Goal: Task Accomplishment & Management: Use online tool/utility

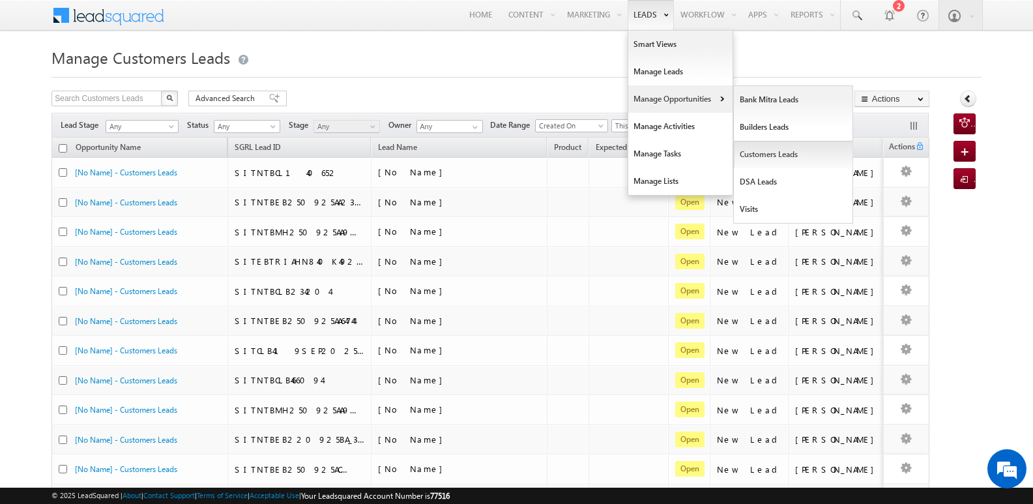
click at [758, 149] on link "Customers Leads" at bounding box center [793, 154] width 119 height 27
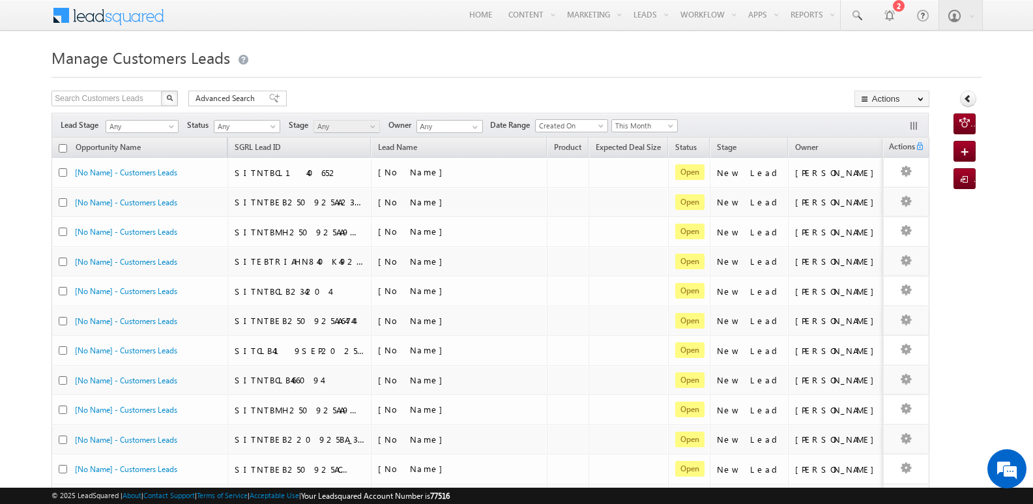
click at [651, 119] on span "This Month" at bounding box center [644, 126] width 66 height 14
click at [651, 122] on span "This Month" at bounding box center [643, 126] width 62 height 12
click at [638, 178] on link "[DATE]" at bounding box center [649, 181] width 66 height 12
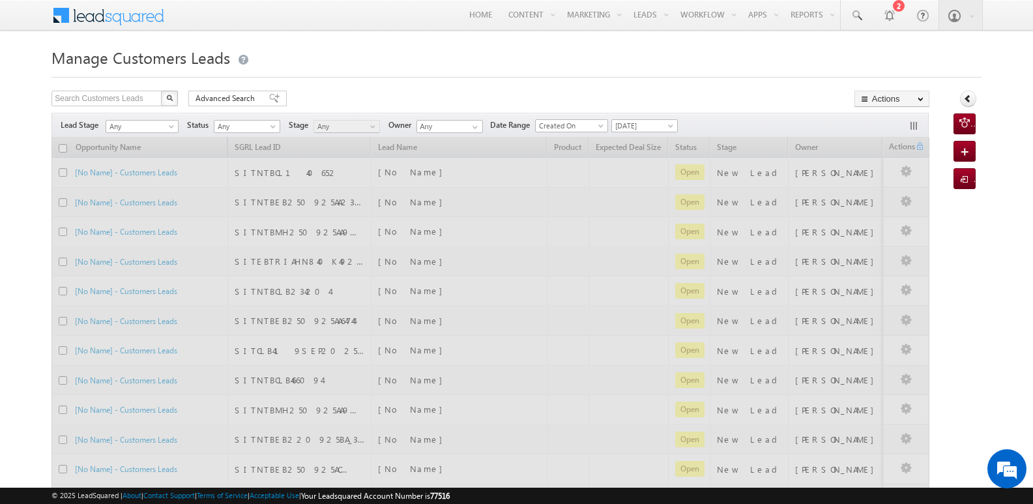
click at [718, 99] on div "Search Customers Leads X 11328 results found Advanced Search Advanced search re…" at bounding box center [490, 100] width 878 height 19
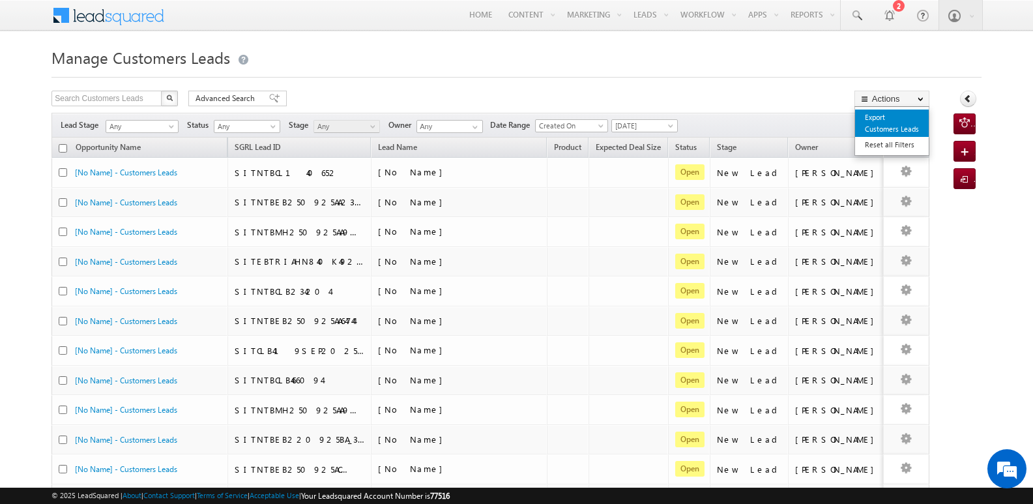
click at [879, 121] on link "Export Customers Leads" at bounding box center [892, 122] width 74 height 27
click at [871, 130] on link "Export Customers Leads" at bounding box center [892, 122] width 74 height 27
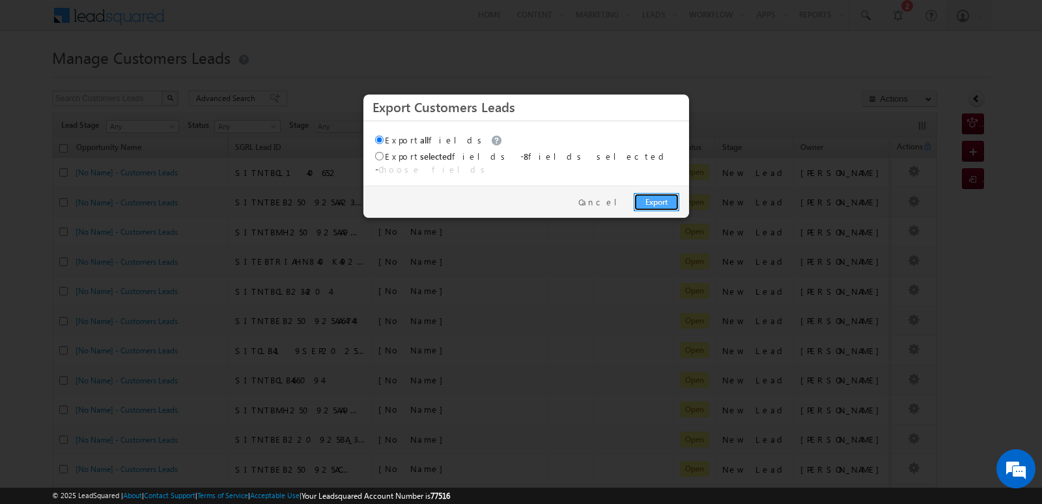
click at [659, 193] on link "Export" at bounding box center [657, 202] width 46 height 18
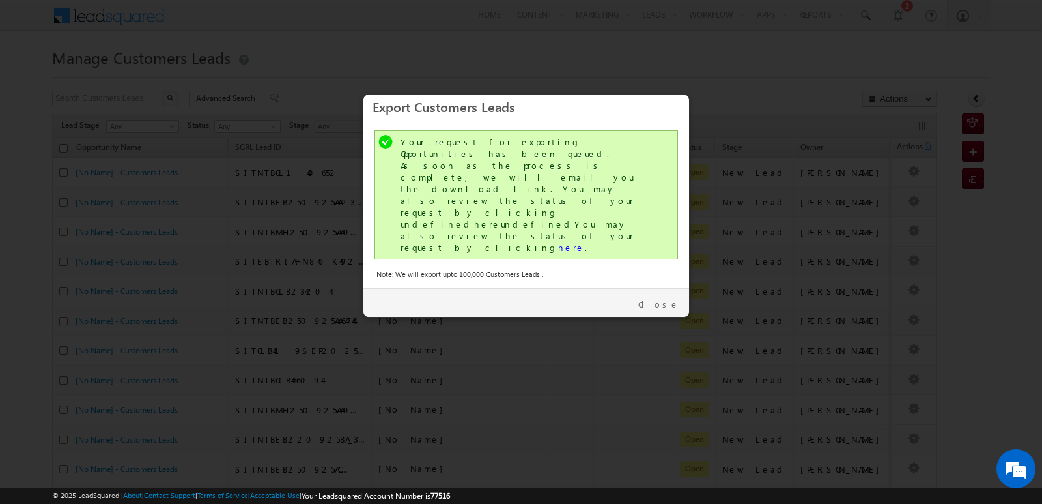
click at [481, 182] on div "Your request for exporting Opportunities has been queued. As soon as the proces…" at bounding box center [528, 194] width 254 height 117
click at [558, 242] on link "here" at bounding box center [571, 247] width 27 height 11
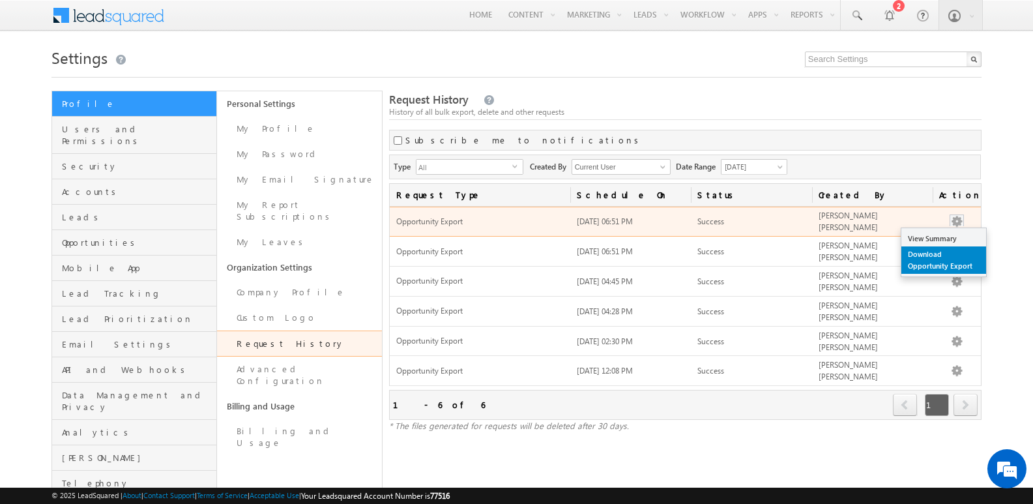
click at [940, 259] on link "Download Opportunity Export" at bounding box center [943, 259] width 85 height 27
